Goal: Task Accomplishment & Management: Use online tool/utility

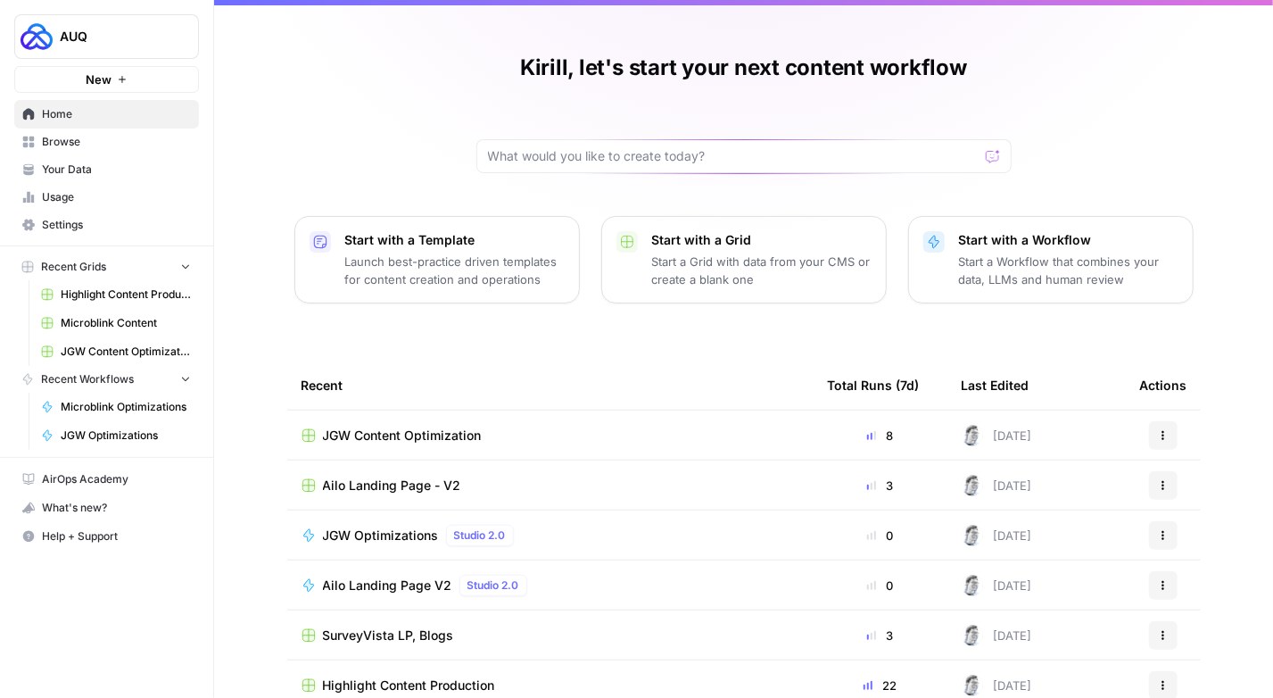
scroll to position [38, 0]
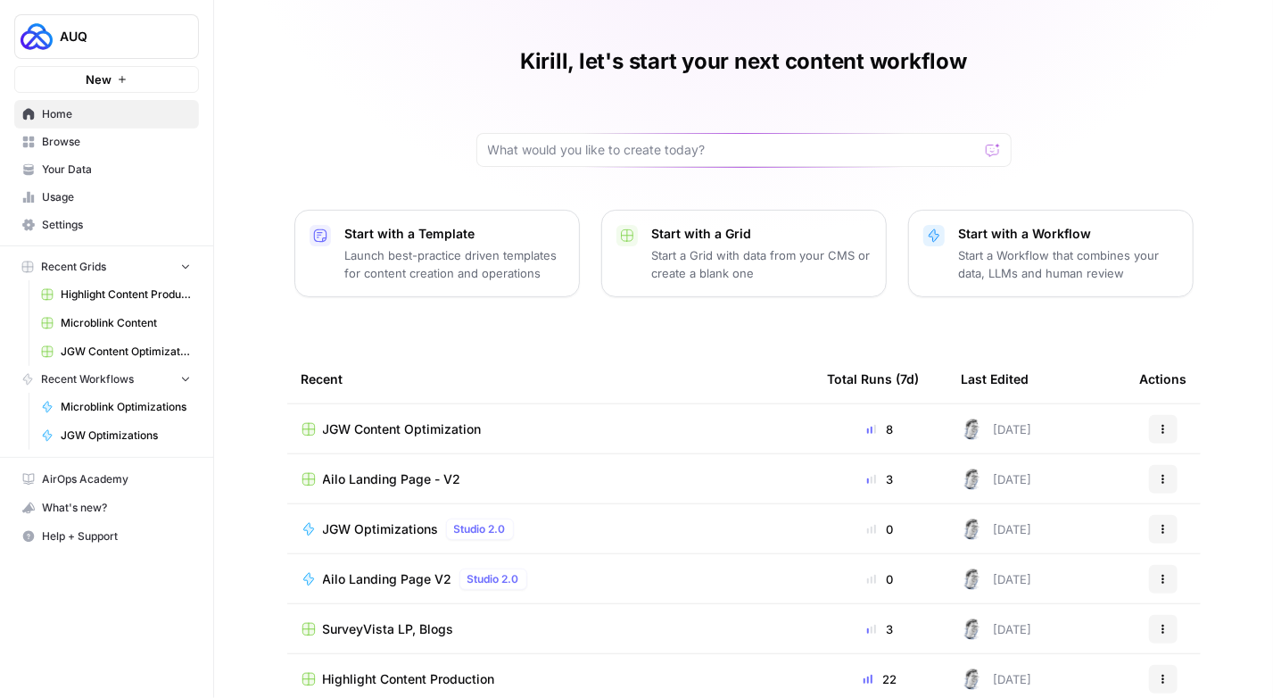
click at [373, 539] on td "JGW Optimizations Studio 2.0" at bounding box center [550, 528] width 526 height 49
click at [373, 530] on span "JGW Optimizations" at bounding box center [381, 529] width 116 height 18
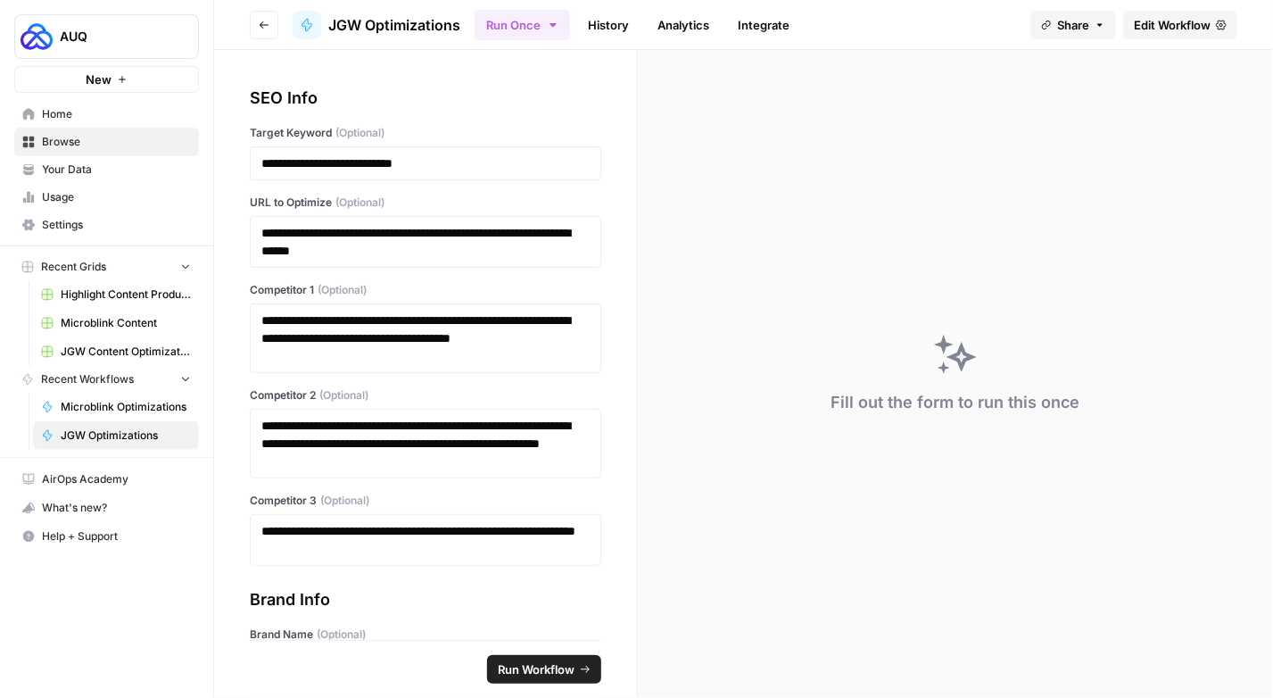
click at [264, 31] on button "Go back" at bounding box center [264, 25] width 29 height 29
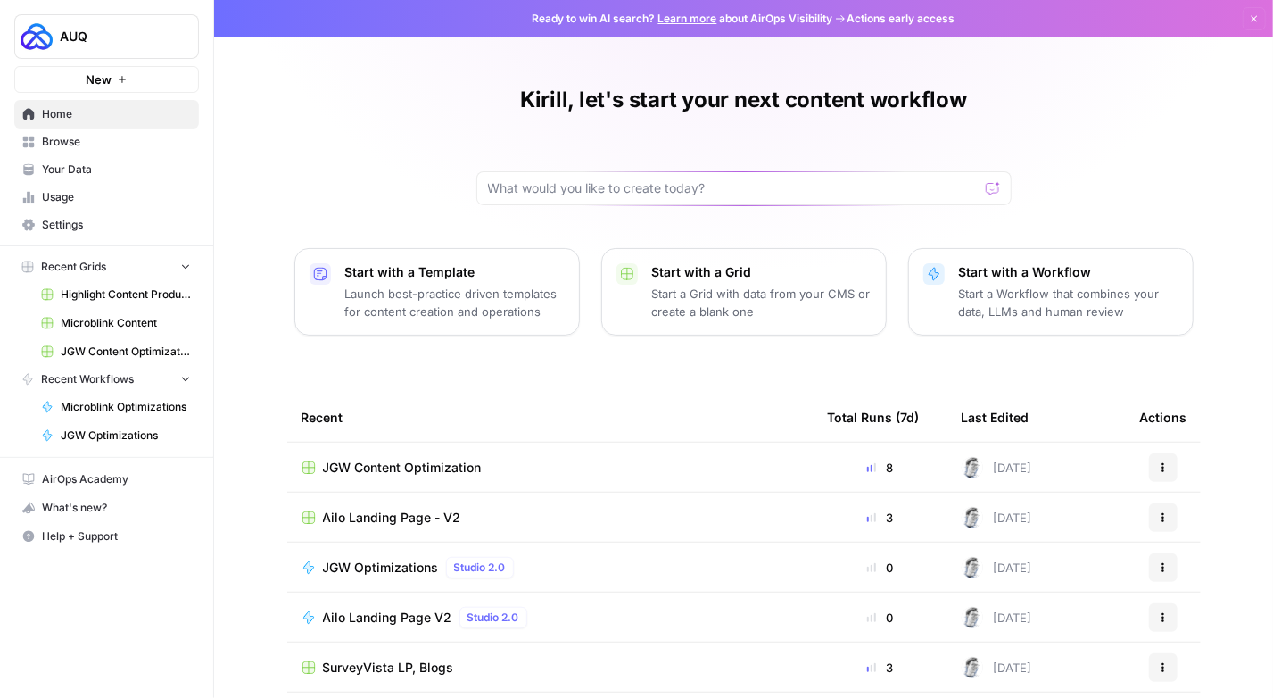
click at [382, 561] on span "JGW Optimizations" at bounding box center [381, 567] width 116 height 18
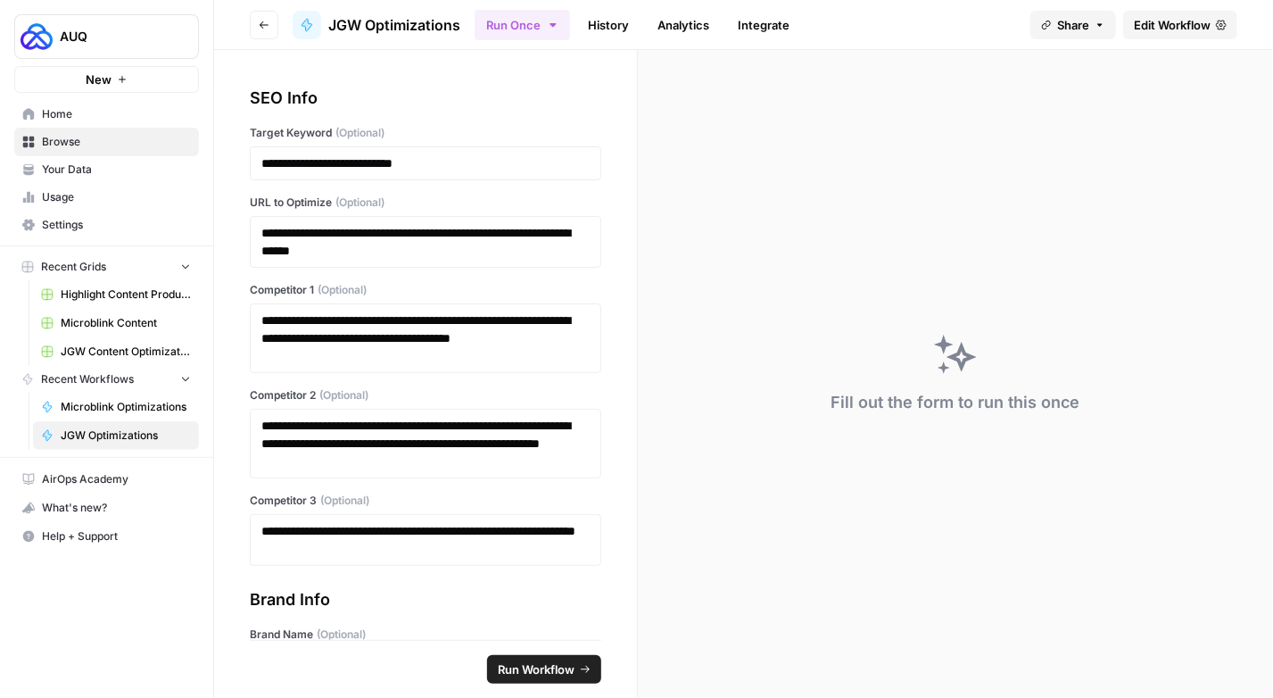
scroll to position [134, 0]
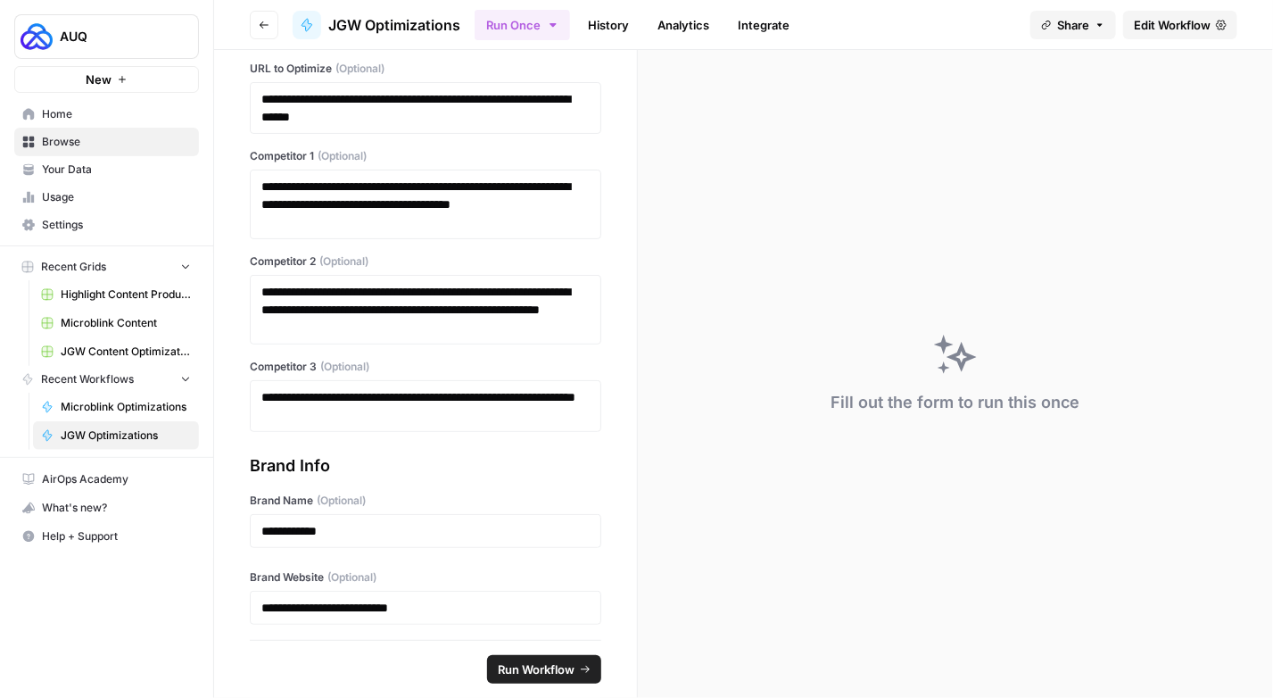
click at [1151, 20] on span "Edit Workflow" at bounding box center [1172, 25] width 77 height 18
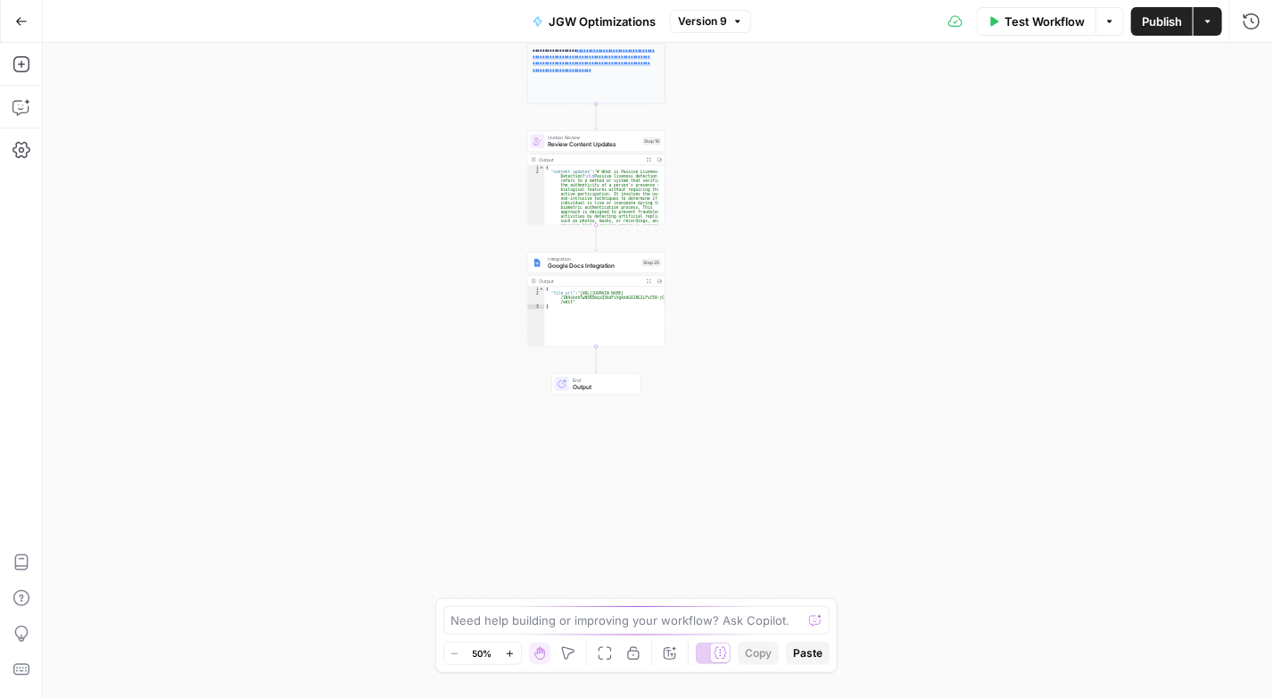
click at [579, 265] on span "Google Docs Integration" at bounding box center [593, 265] width 90 height 9
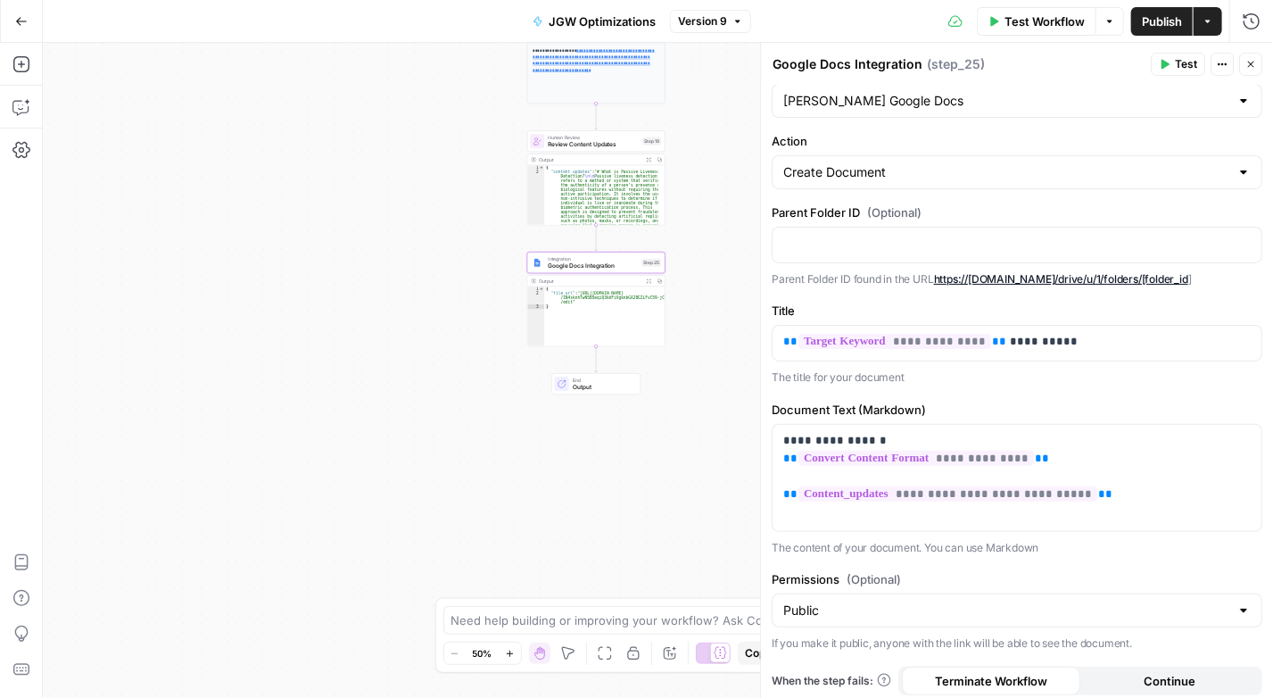
scroll to position [37, 0]
